Goal: Task Accomplishment & Management: Use online tool/utility

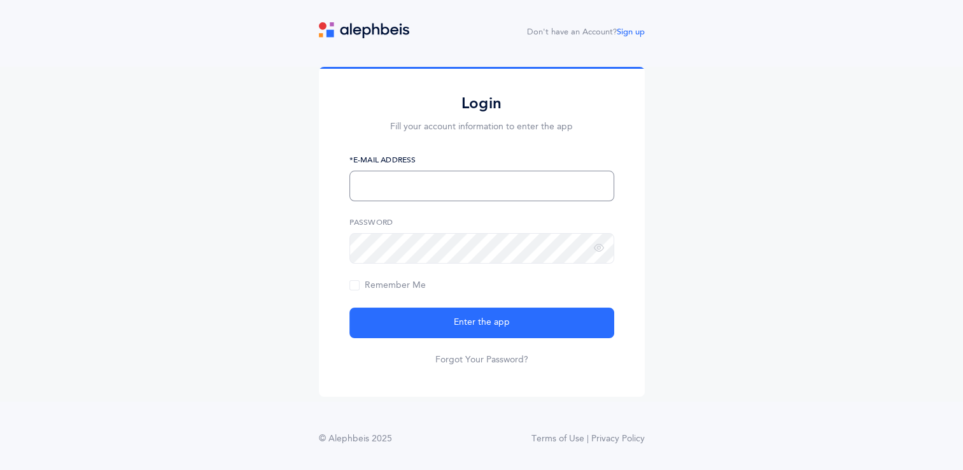
click at [442, 187] on input "text" at bounding box center [481, 186] width 265 height 31
type input "n"
click at [437, 188] on input "Snissanian@[PERSON_NAME]" at bounding box center [481, 186] width 265 height 31
type input "[EMAIL_ADDRESS][PERSON_NAME][DOMAIN_NAME]"
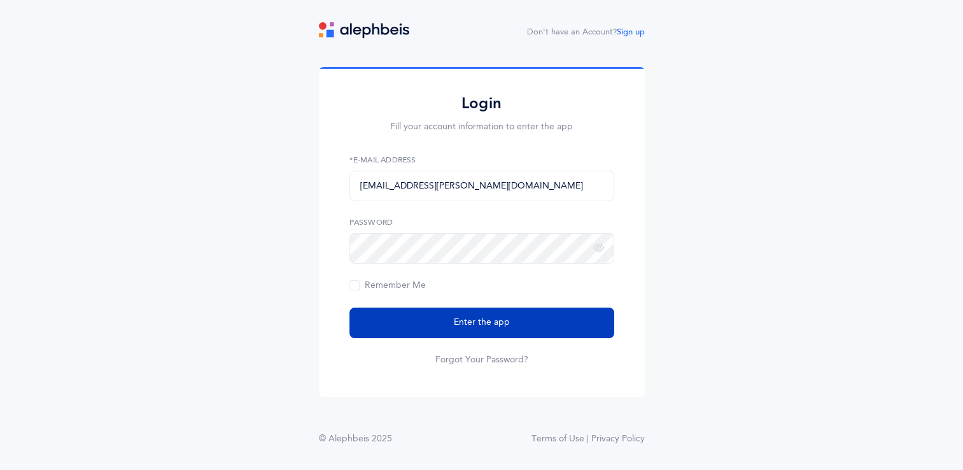
click at [444, 321] on button "Enter the app" at bounding box center [481, 322] width 265 height 31
